Goal: Complete application form

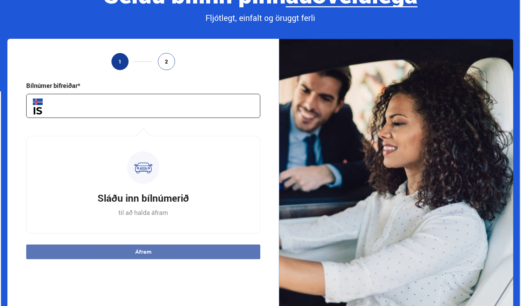
scroll to position [68, 0]
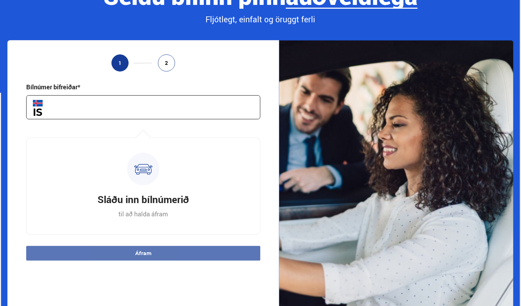
click at [173, 94] on div "Bílnúmer bifreiðar*" at bounding box center [143, 101] width 234 height 37
click at [162, 115] on input "text" at bounding box center [143, 107] width 234 height 24
type input "*****"
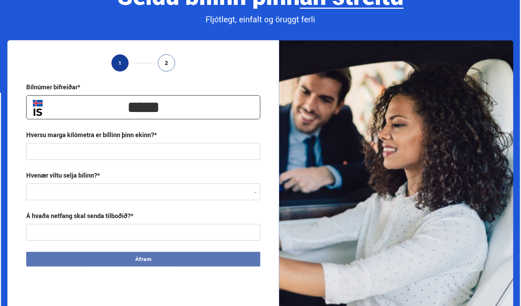
click at [135, 230] on input "text" at bounding box center [143, 232] width 234 height 17
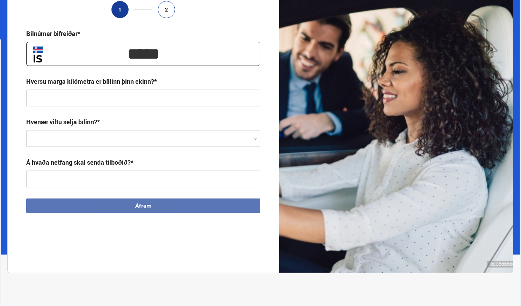
scroll to position [135, 0]
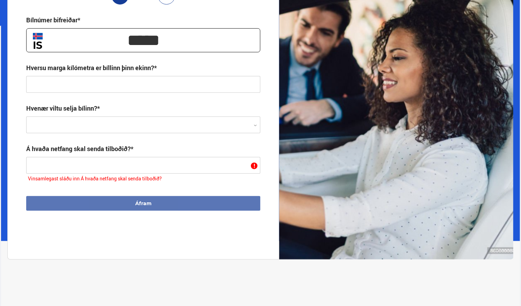
click at [191, 92] on input "text" at bounding box center [143, 84] width 234 height 17
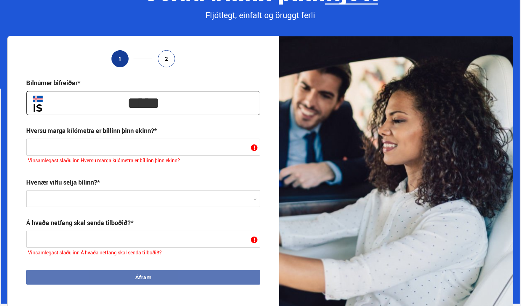
scroll to position [35, 0]
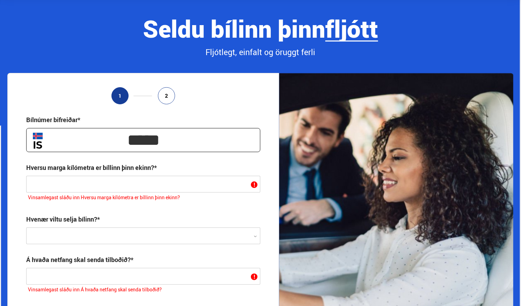
click at [163, 94] on li "2" at bounding box center [166, 95] width 17 height 17
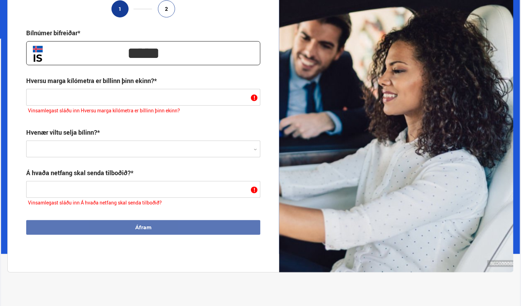
scroll to position [122, 0]
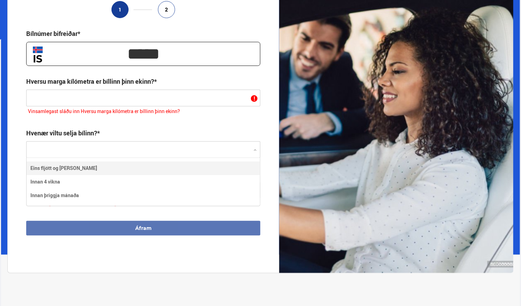
click at [123, 147] on div at bounding box center [143, 150] width 234 height 17
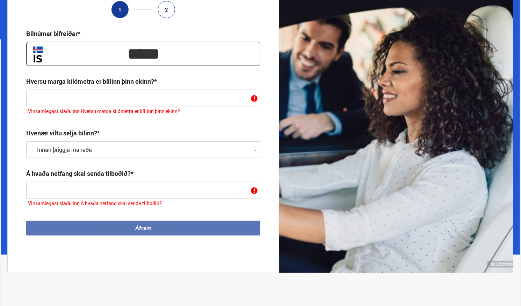
click at [76, 101] on input "text" at bounding box center [143, 98] width 234 height 17
click at [76, 96] on input "text" at bounding box center [143, 98] width 234 height 17
click at [254, 102] on circle at bounding box center [254, 98] width 7 height 7
click at [130, 105] on input "text" at bounding box center [143, 98] width 234 height 17
click at [90, 182] on div "Á hvaða netfang skal senda tilboðið?*" at bounding box center [143, 183] width 234 height 29
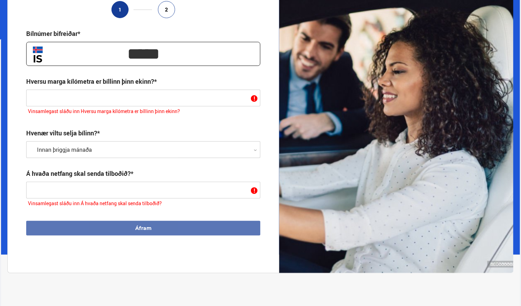
click at [157, 103] on input "text" at bounding box center [143, 98] width 234 height 17
click at [171, 158] on div "Innan þriggja mánaða 1" at bounding box center [143, 149] width 234 height 17
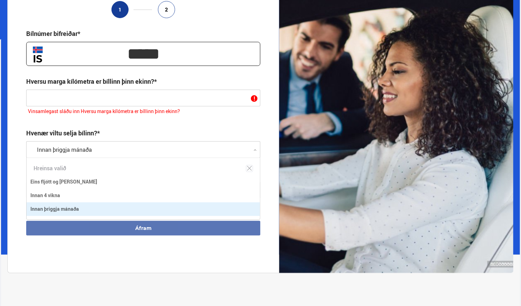
scroll to position [61, 234]
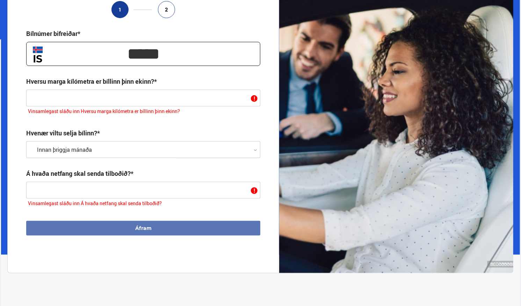
click at [182, 131] on div "Hvenær viltu selja bílinn?* Innan þriggja mánaða 1" at bounding box center [143, 143] width 234 height 29
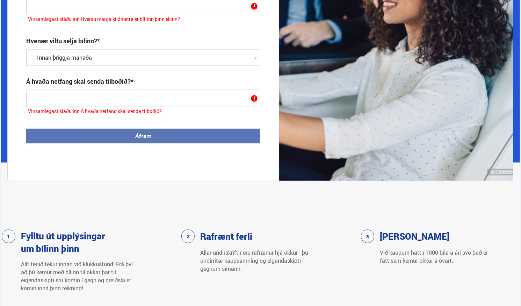
scroll to position [215, 0]
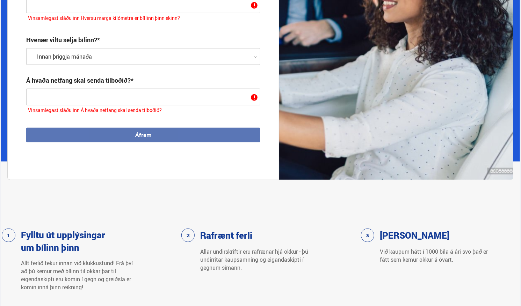
click at [109, 96] on input "text" at bounding box center [143, 97] width 234 height 17
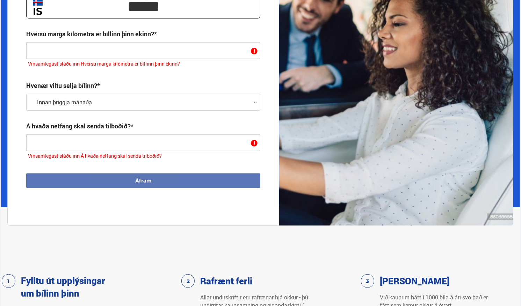
scroll to position [168, 0]
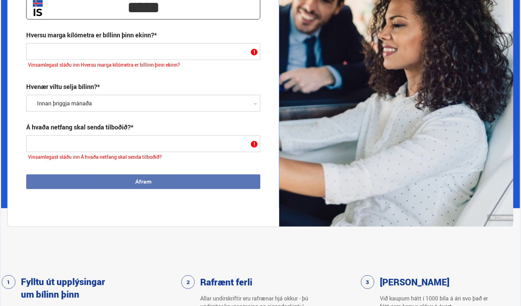
click at [150, 51] on input "text" at bounding box center [143, 51] width 234 height 17
